Goal: Navigation & Orientation: Find specific page/section

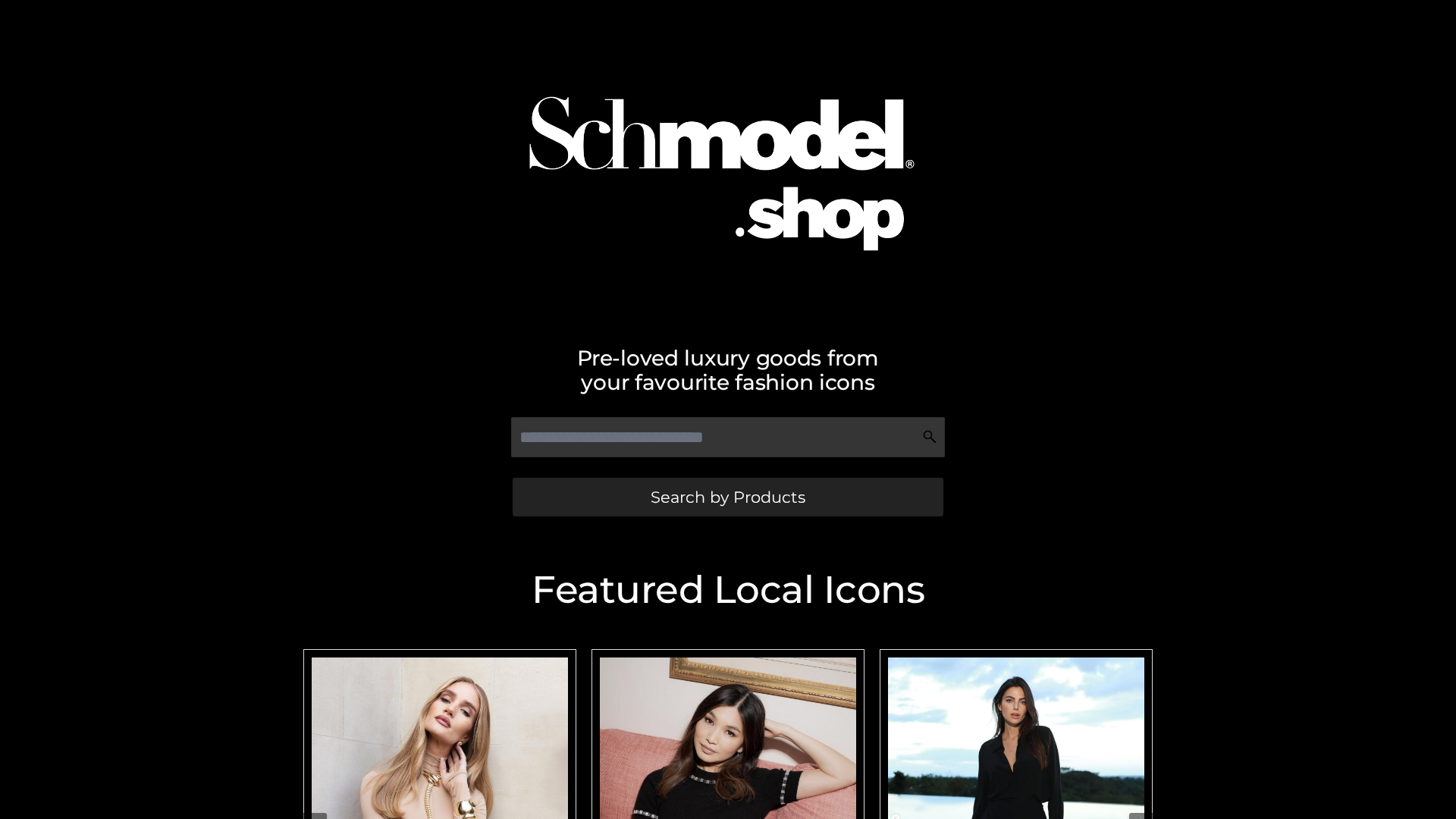
click at [727, 497] on span "Search by Products" at bounding box center [728, 497] width 154 height 16
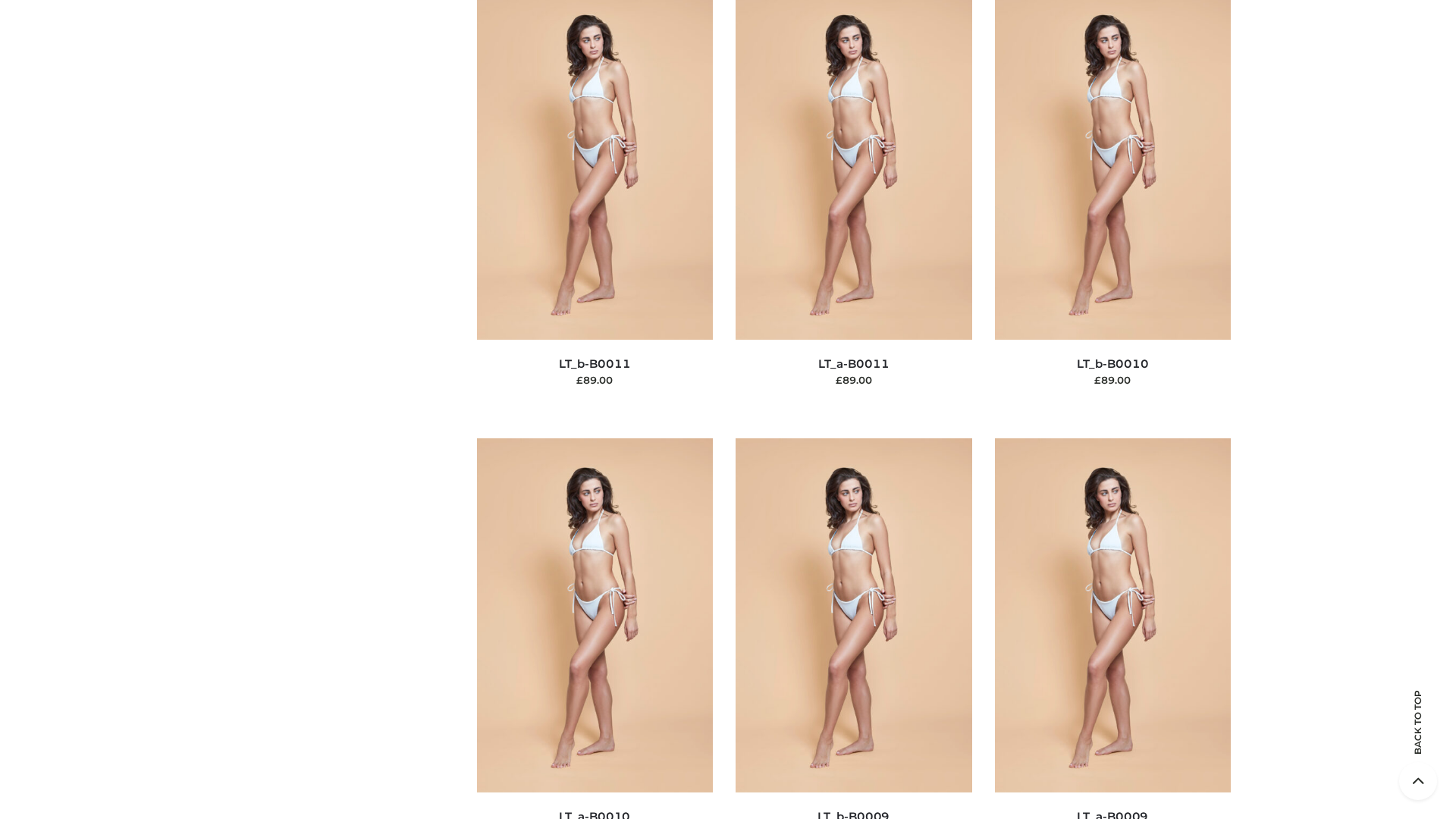
scroll to position [6813, 0]
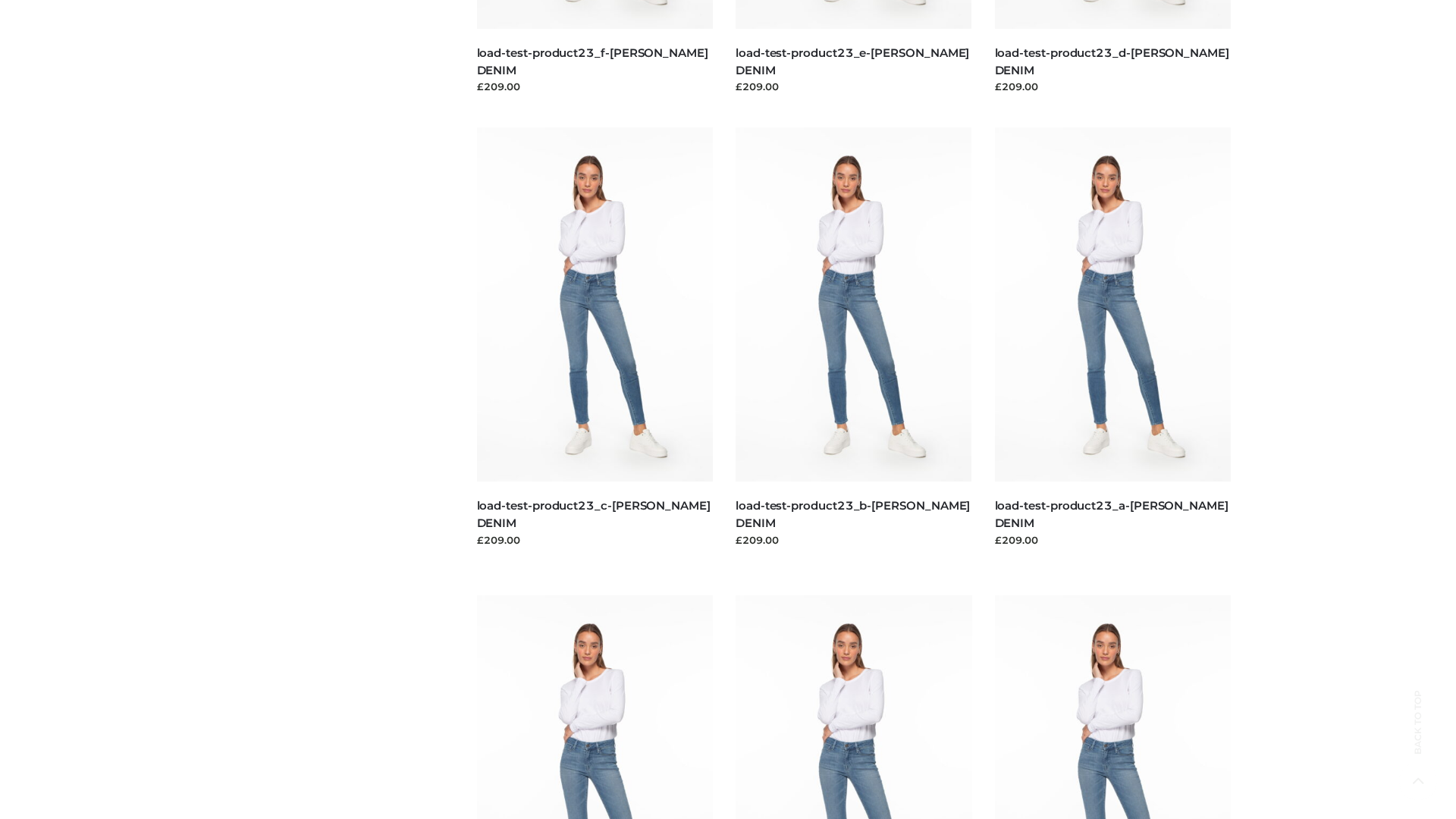
scroll to position [1331, 0]
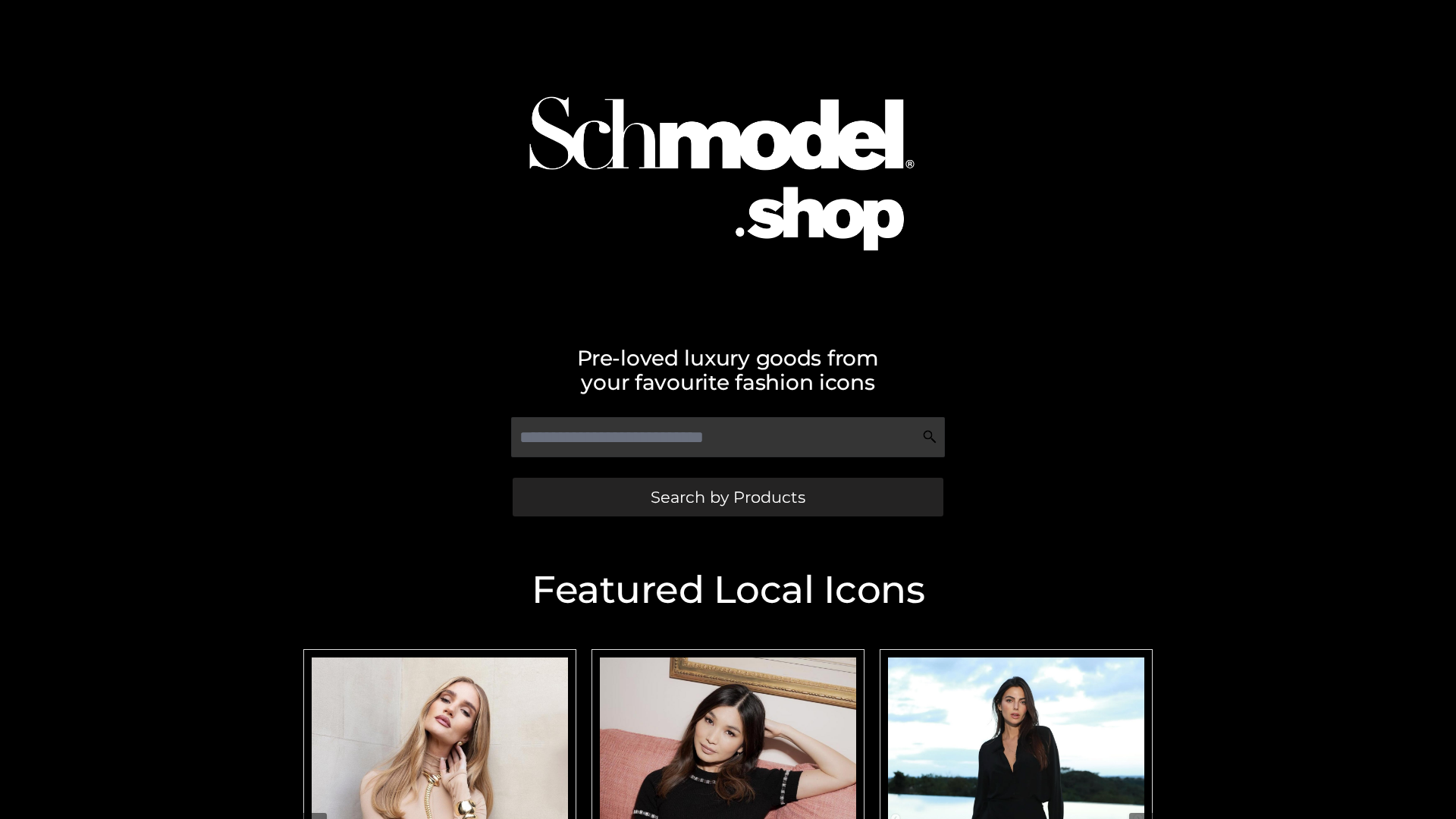
click at [727, 497] on span "Search by Products" at bounding box center [728, 497] width 154 height 16
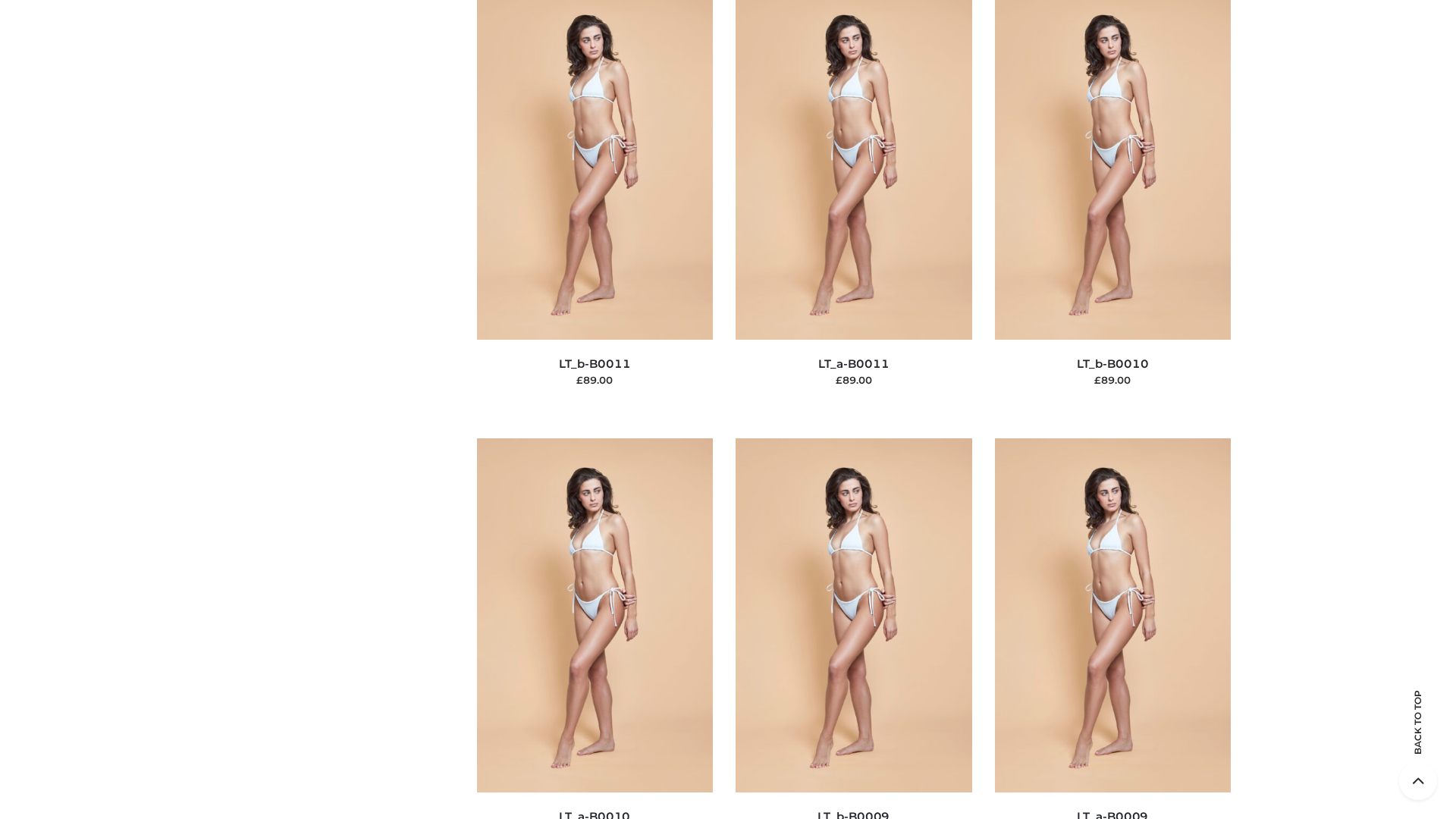
scroll to position [6813, 0]
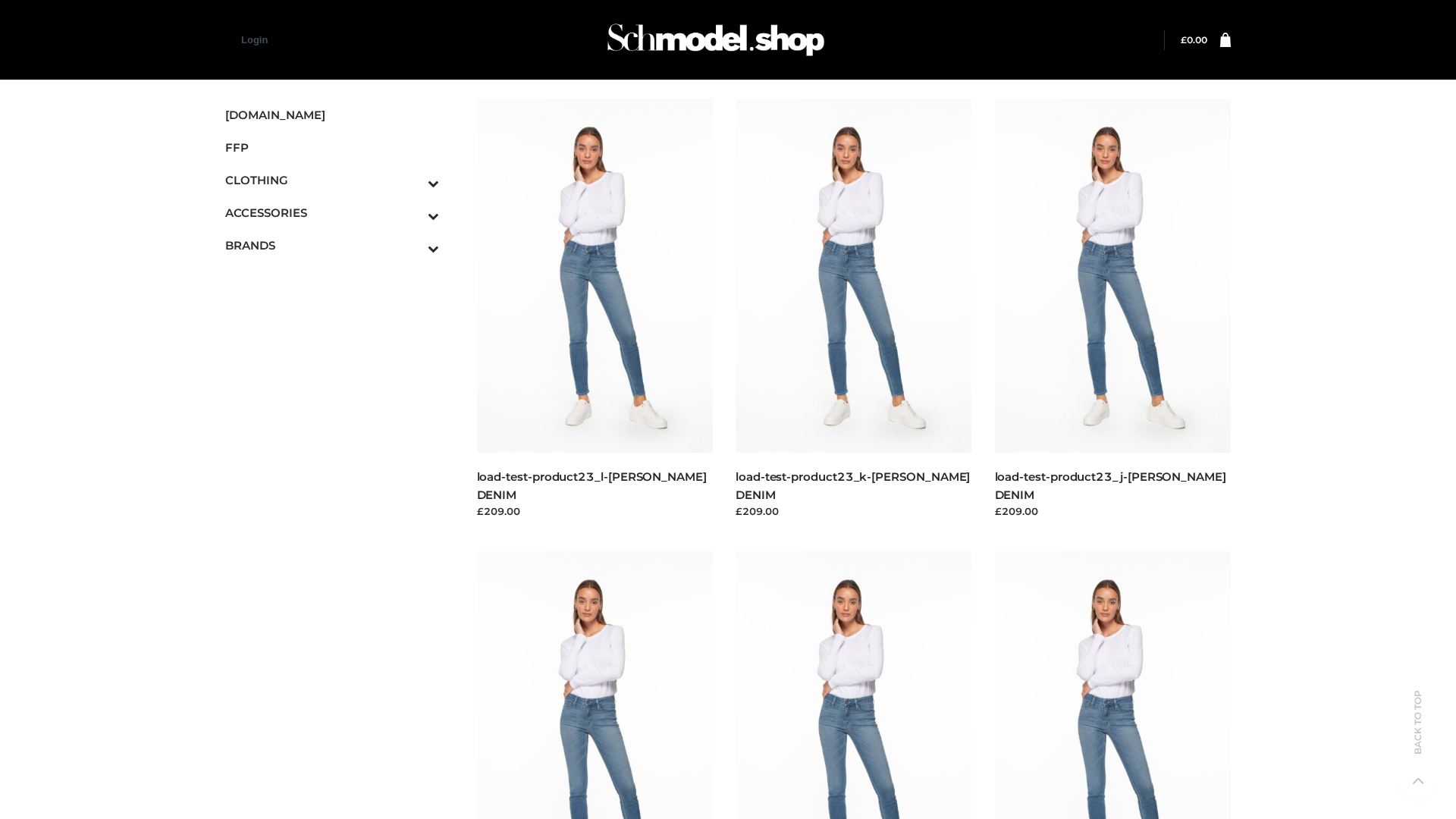
scroll to position [1331, 0]
